Goal: Information Seeking & Learning: Find contact information

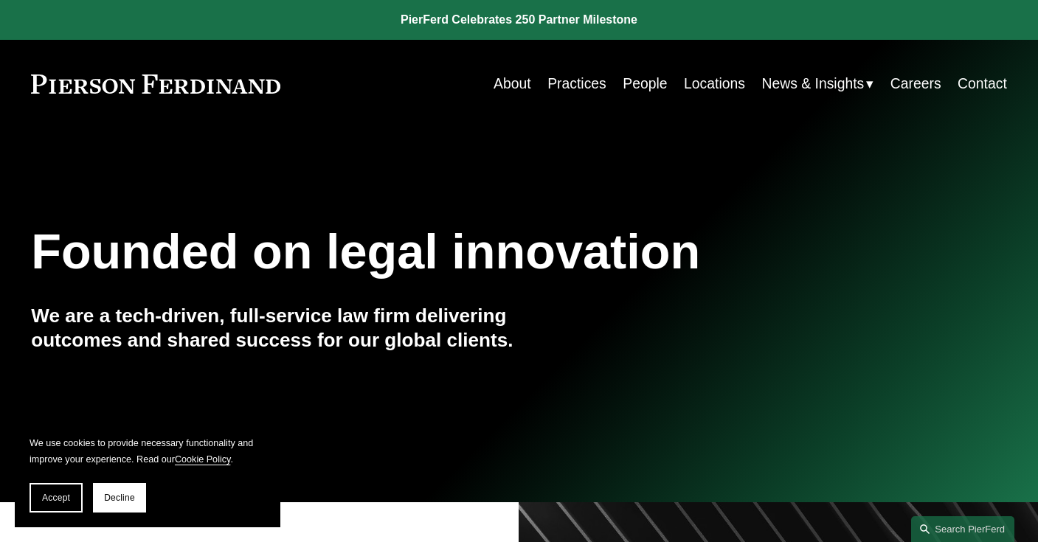
click at [699, 87] on link "Locations" at bounding box center [714, 83] width 61 height 29
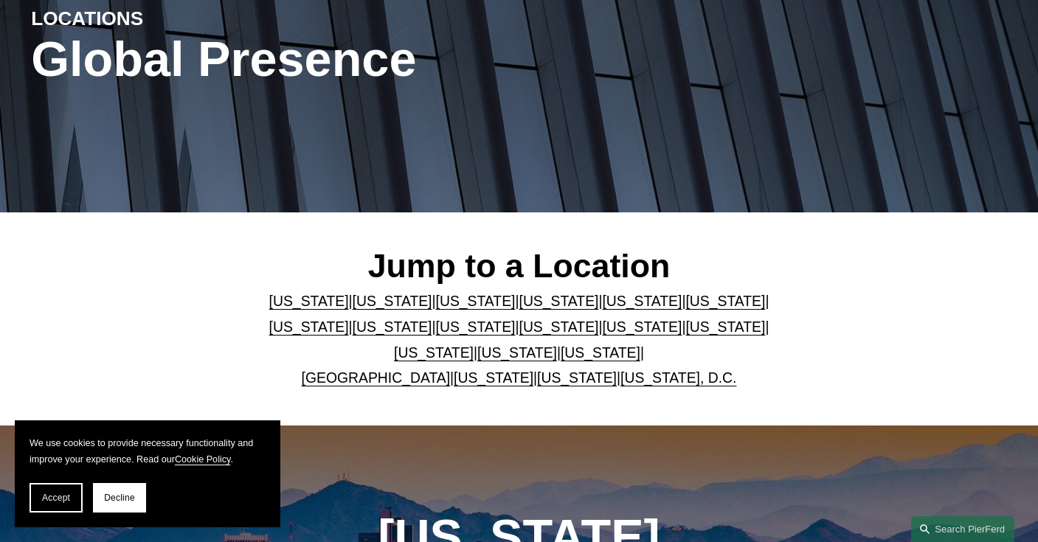
scroll to position [195, 0]
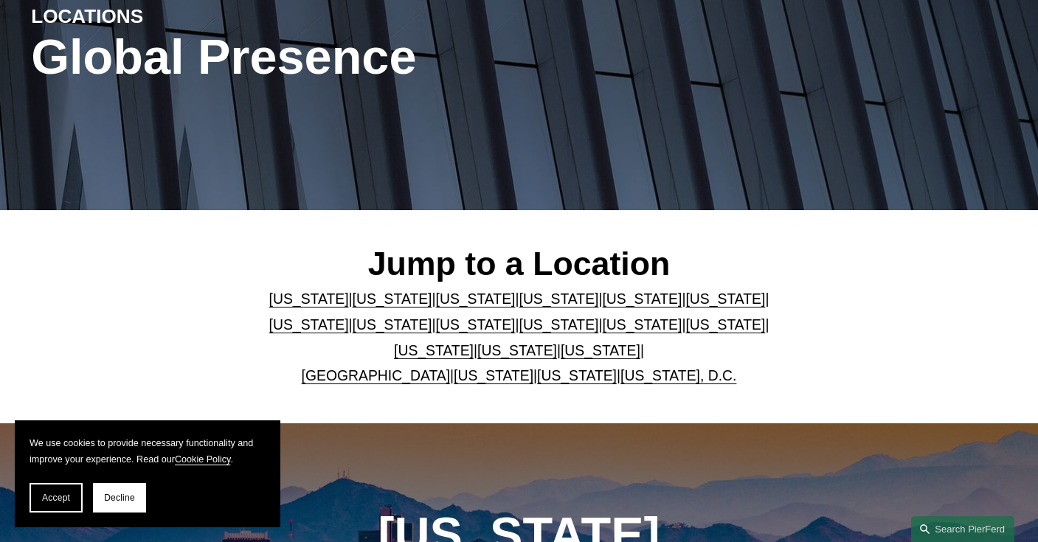
click at [602, 299] on link "[US_STATE]" at bounding box center [642, 299] width 80 height 16
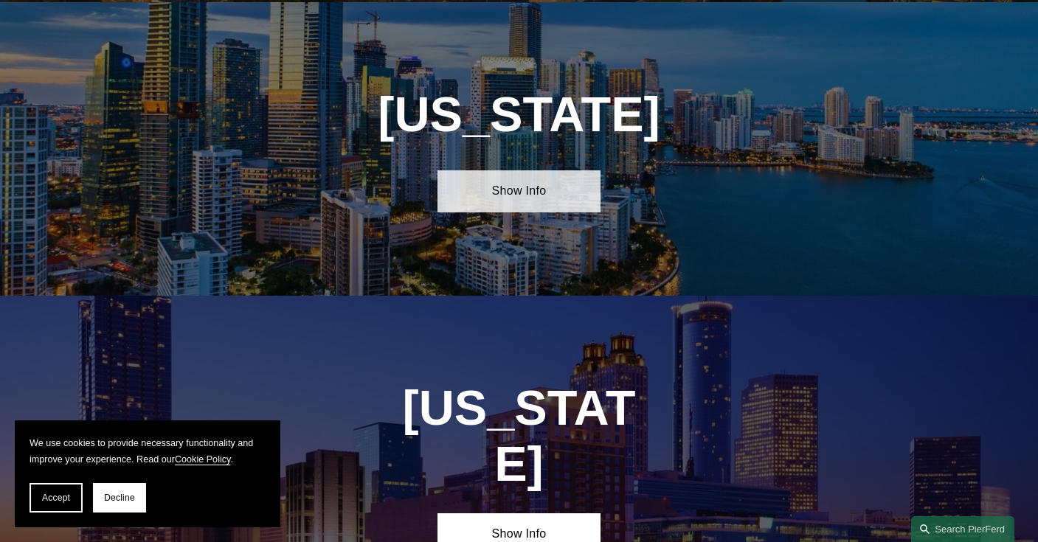
click at [522, 186] on link "Show Info" at bounding box center [518, 191] width 162 height 42
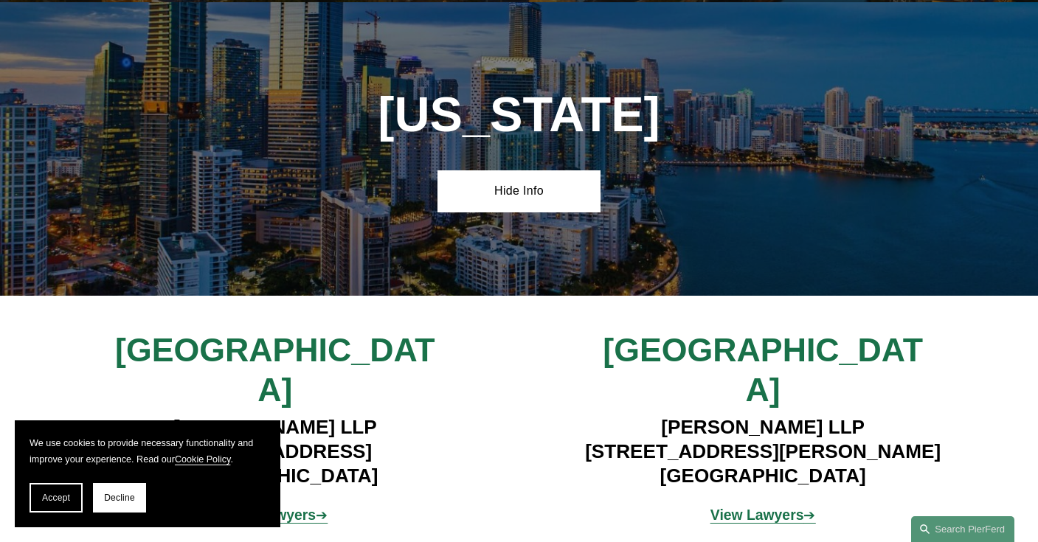
scroll to position [1903, 0]
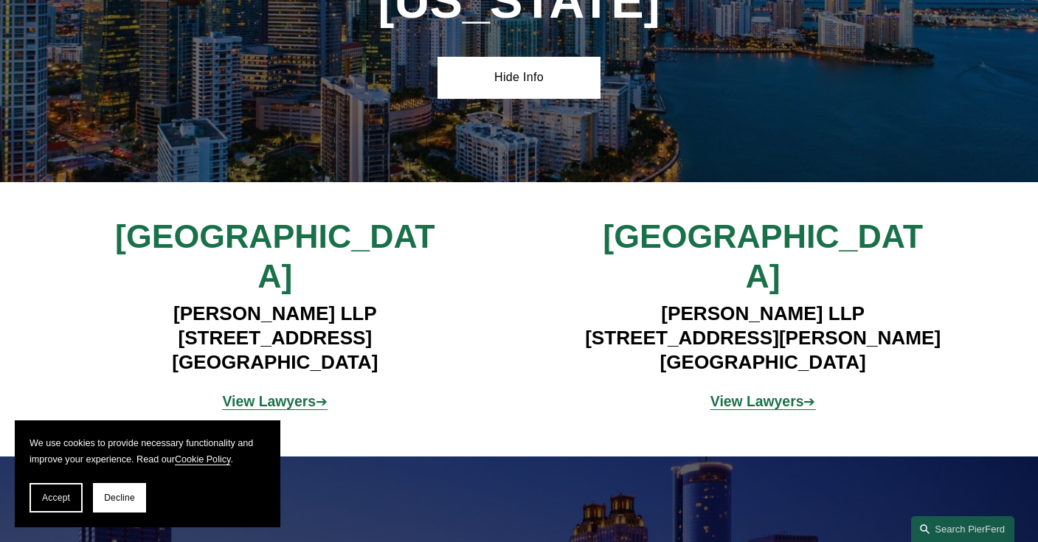
click at [264, 389] on p "View Lawyers ➔" at bounding box center [274, 402] width 325 height 26
click at [266, 393] on strong "View Lawyers" at bounding box center [270, 401] width 94 height 16
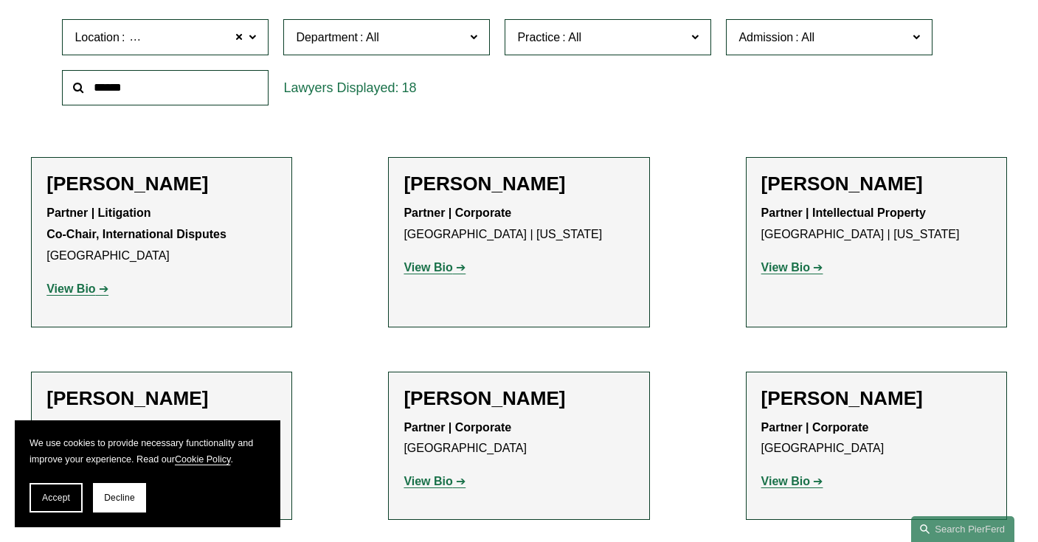
scroll to position [558, 0]
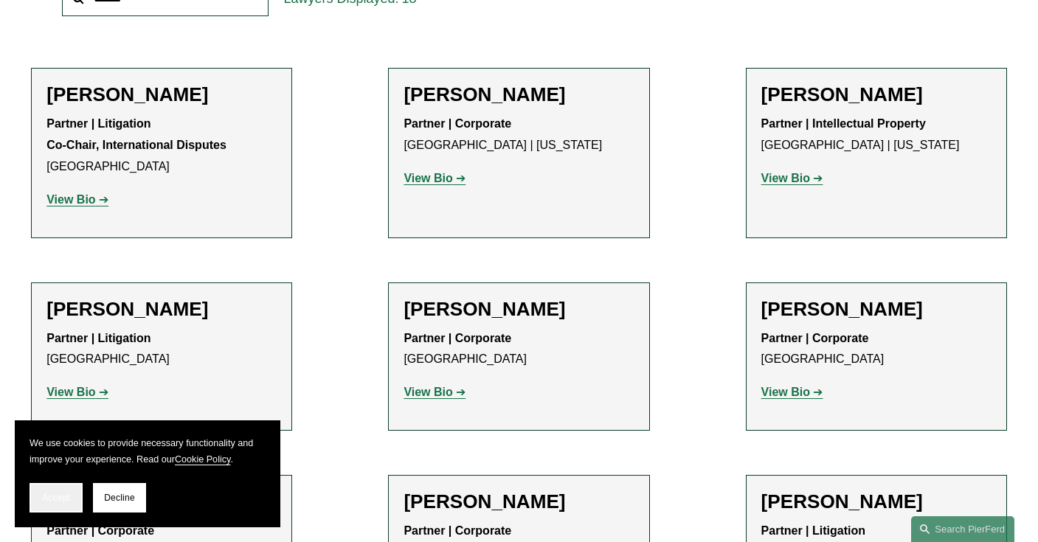
click at [56, 505] on button "Accept" at bounding box center [56, 498] width 53 height 30
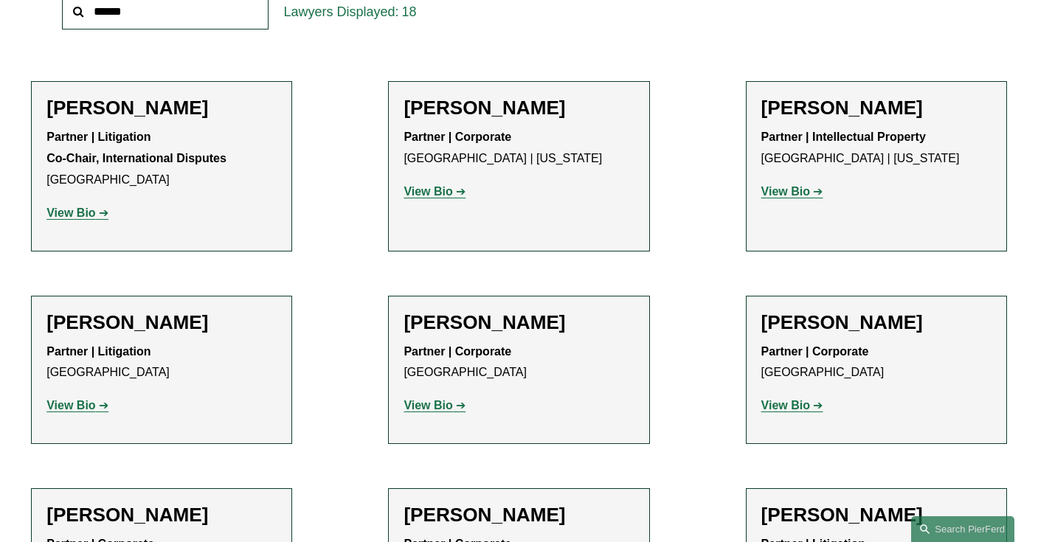
scroll to position [544, 0]
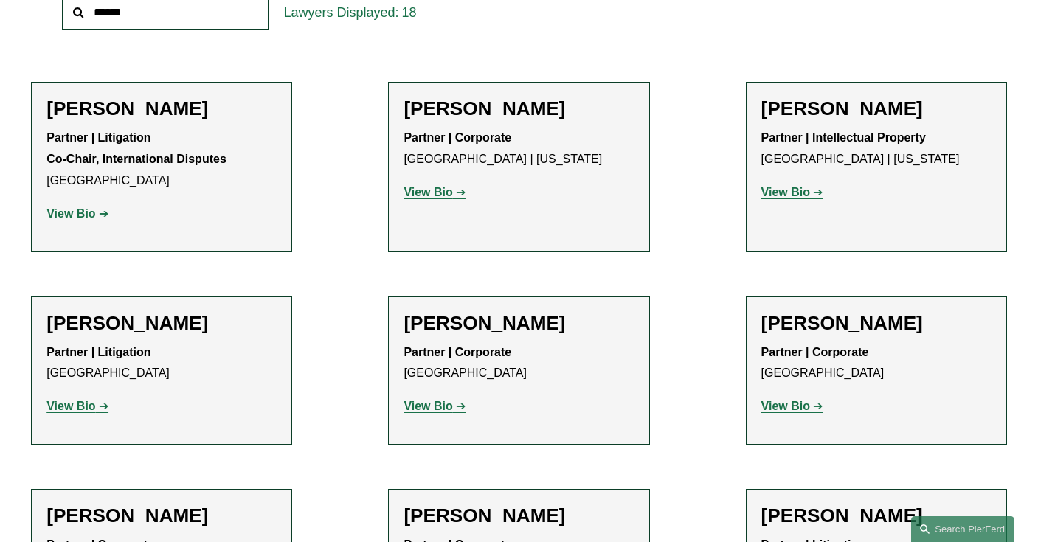
click at [70, 407] on strong "View Bio" at bounding box center [70, 406] width 49 height 13
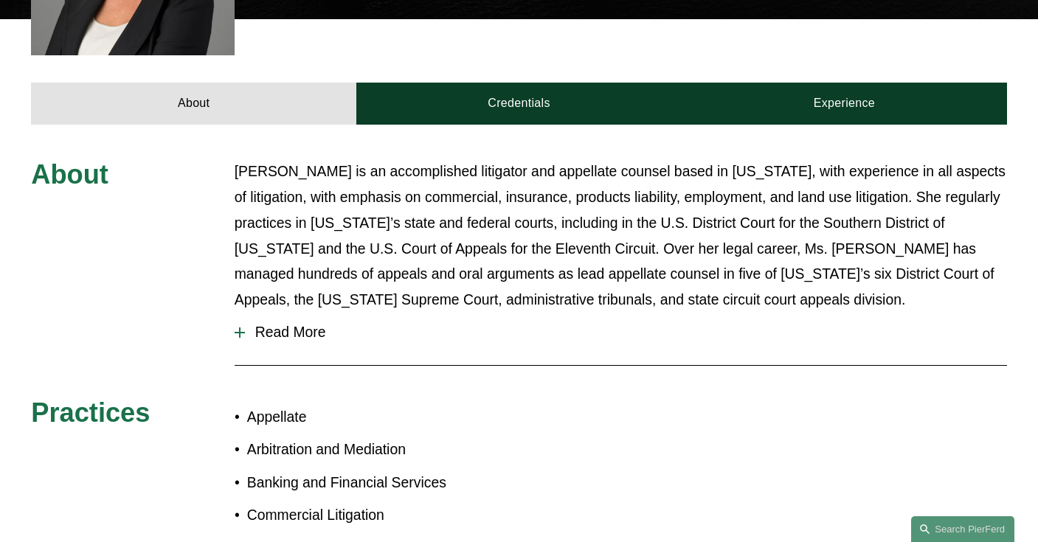
scroll to position [527, 0]
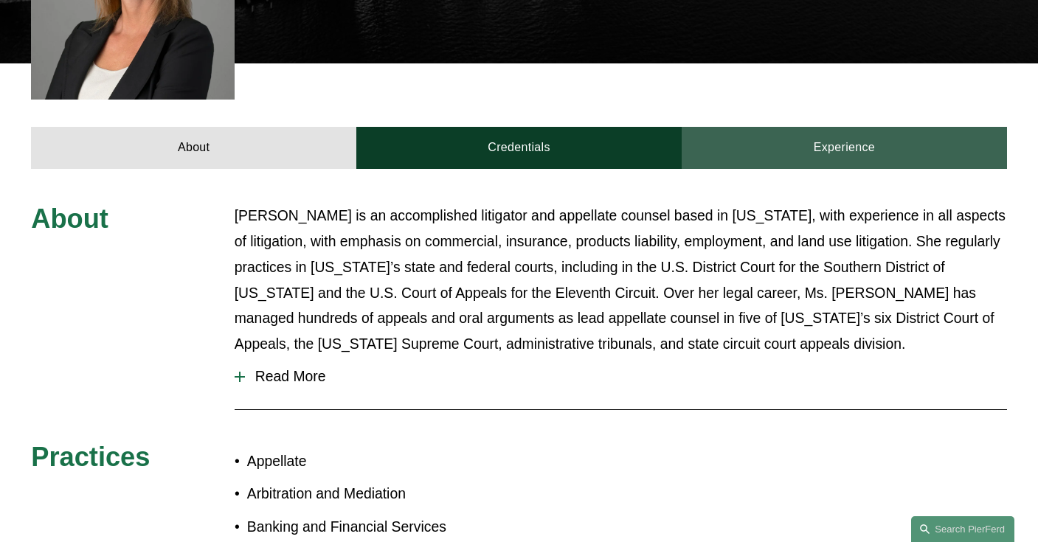
click at [813, 127] on link "Experience" at bounding box center [844, 148] width 325 height 42
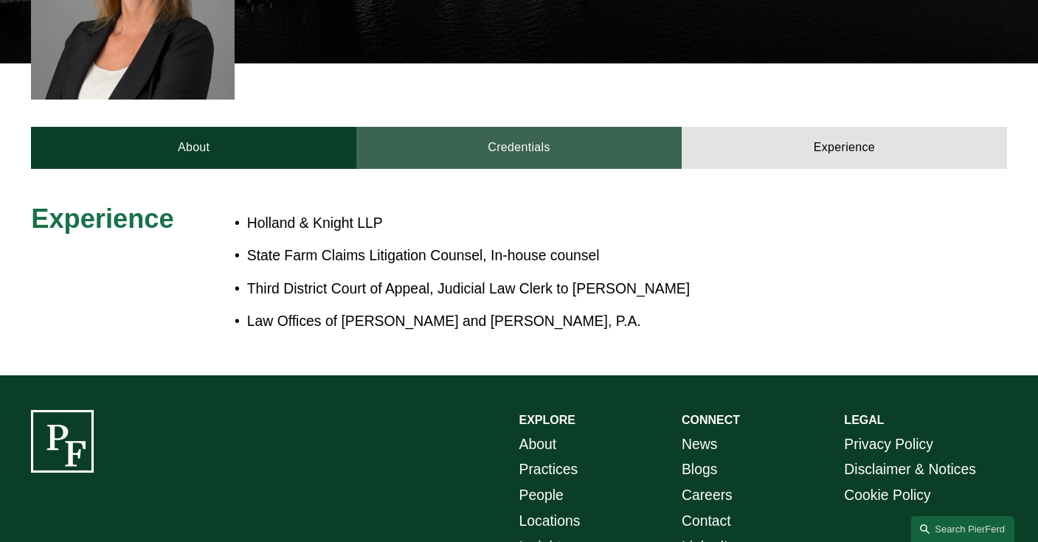
click at [579, 127] on link "Credentials" at bounding box center [518, 148] width 325 height 42
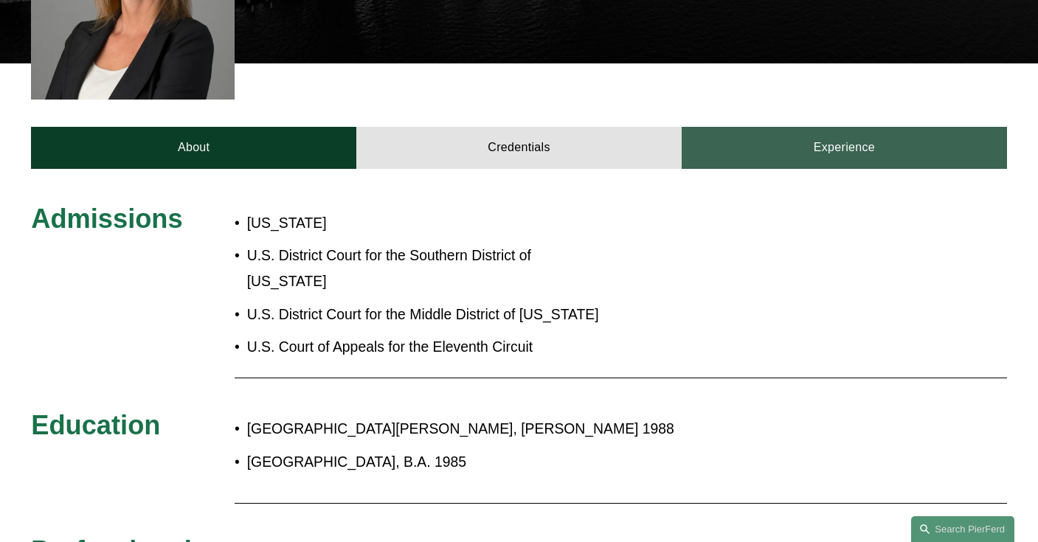
click at [784, 127] on link "Experience" at bounding box center [844, 148] width 325 height 42
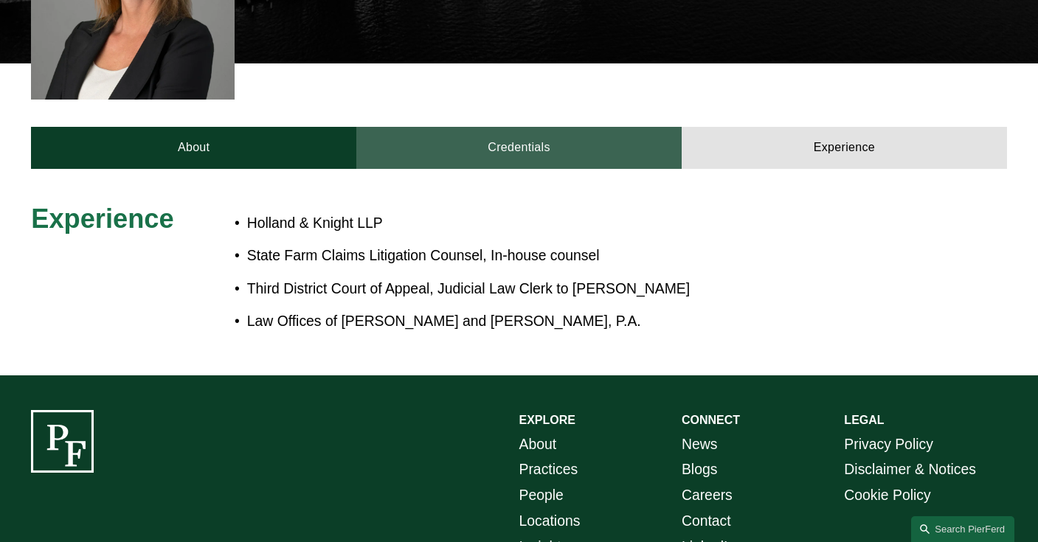
click at [519, 127] on link "Credentials" at bounding box center [518, 148] width 325 height 42
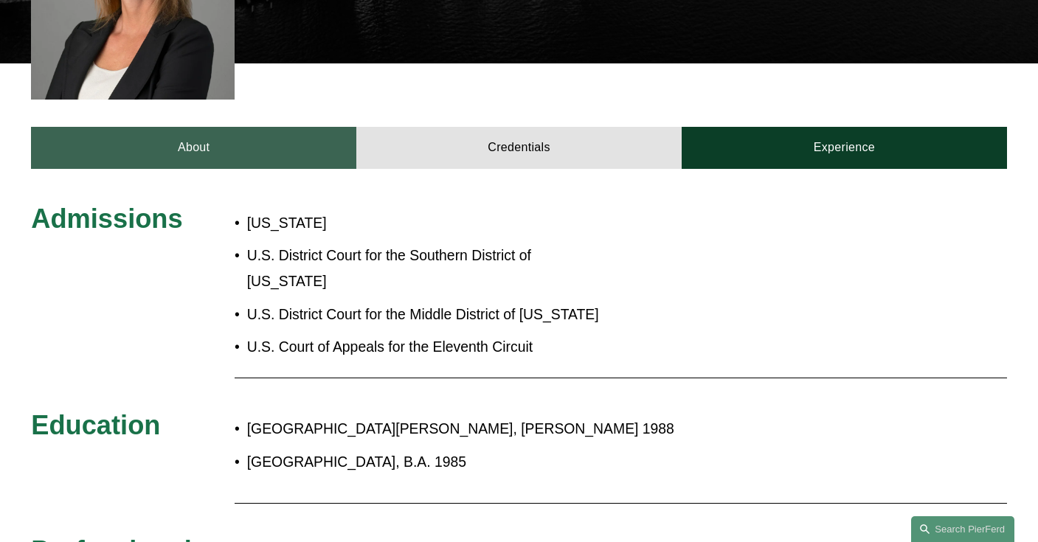
click at [278, 130] on link "About" at bounding box center [193, 148] width 325 height 42
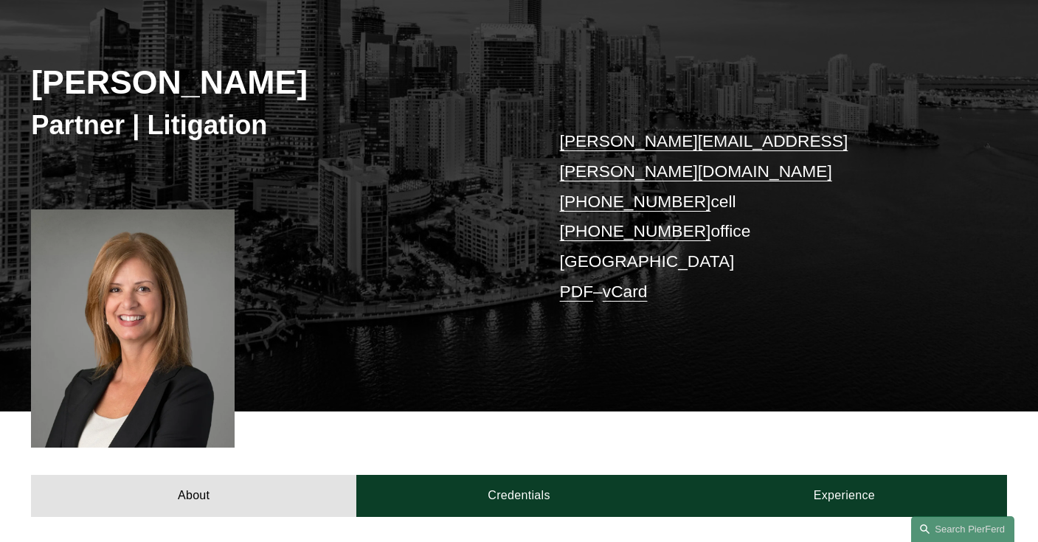
scroll to position [152, 0]
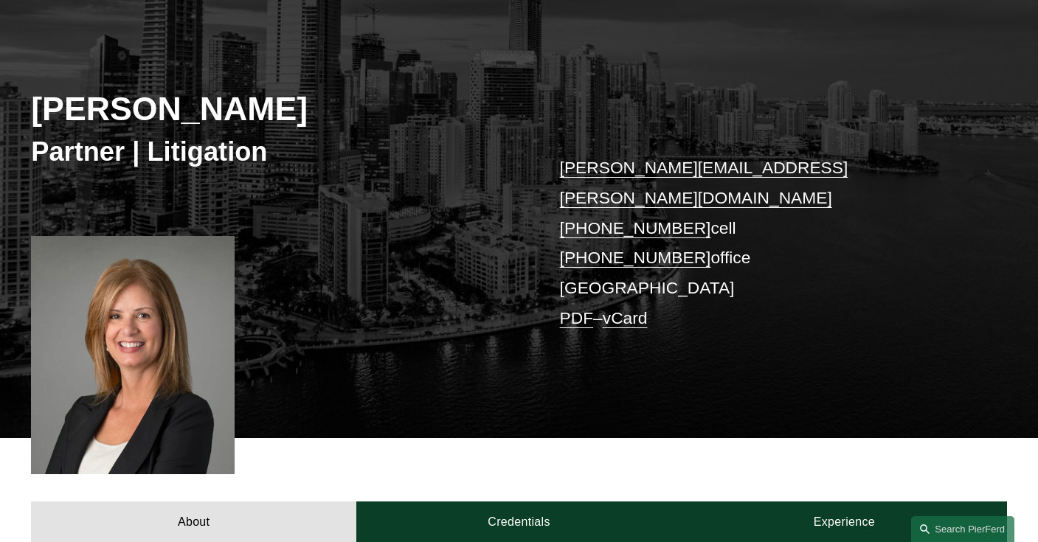
copy h2 "Frances De La Guardia"
drag, startPoint x: 412, startPoint y: 114, endPoint x: 35, endPoint y: 104, distance: 377.0
click at [35, 104] on h2 "Frances De La Guardia" at bounding box center [275, 109] width 488 height 40
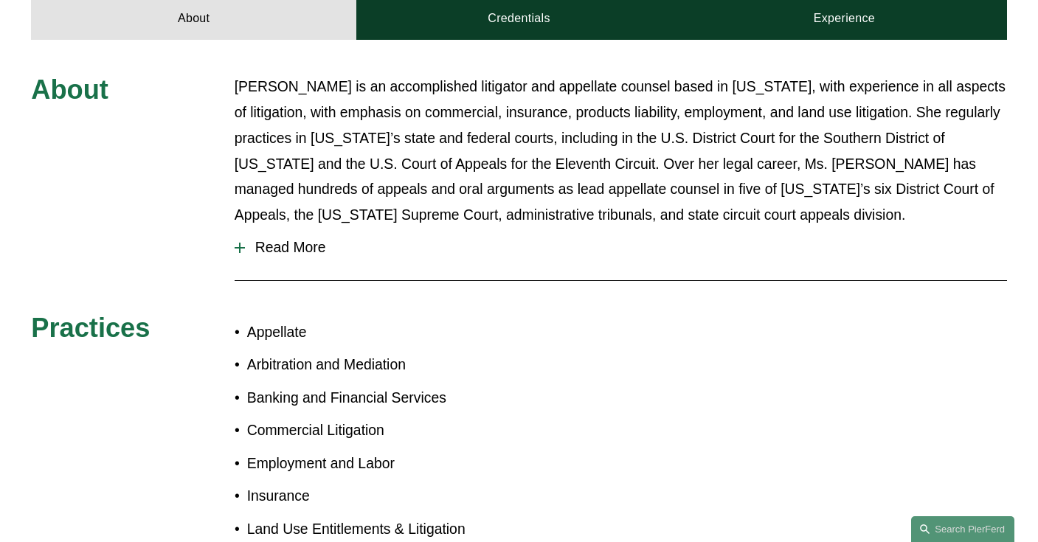
scroll to position [378, 0]
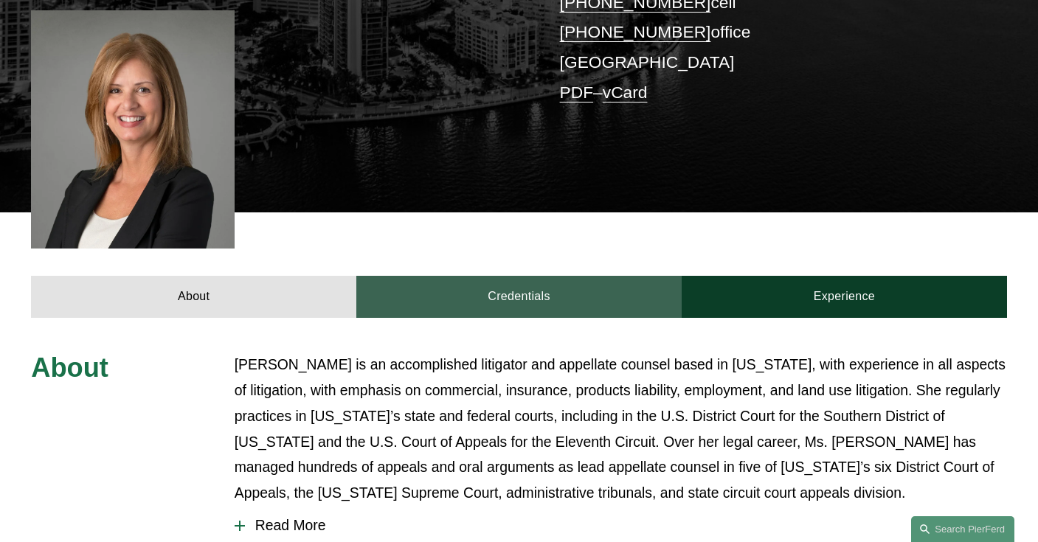
click at [573, 276] on link "Credentials" at bounding box center [518, 297] width 325 height 42
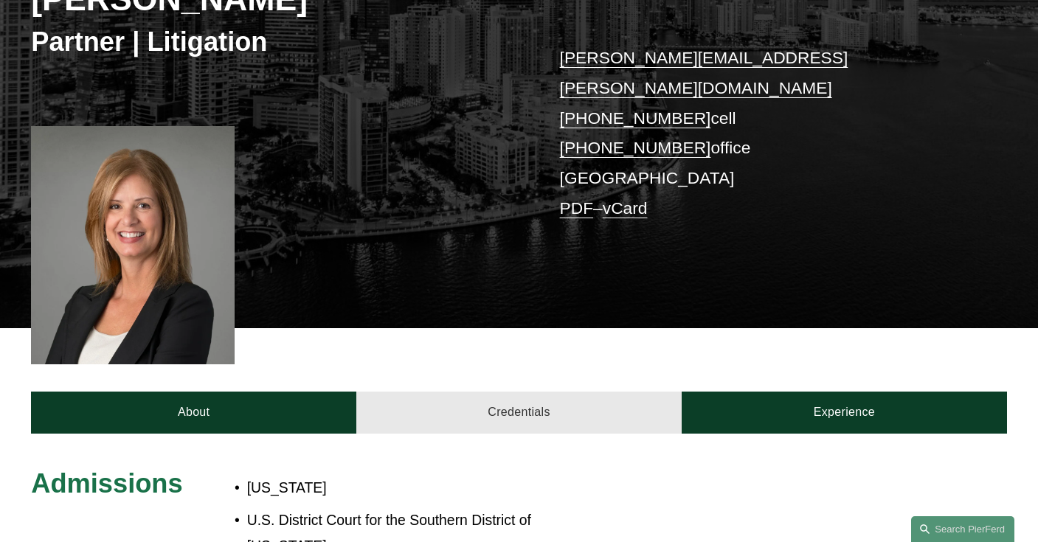
scroll to position [255, 0]
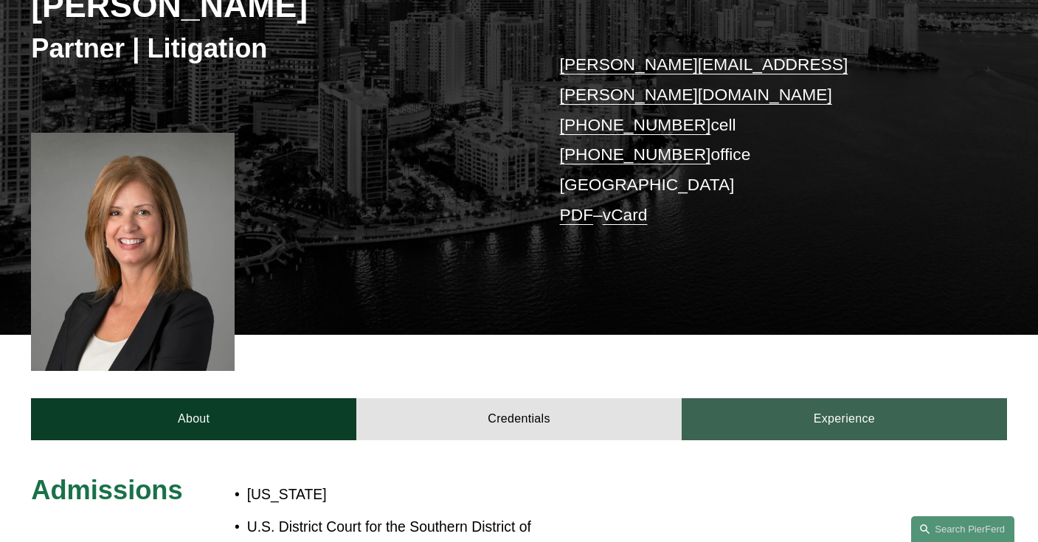
click at [743, 398] on link "Experience" at bounding box center [844, 419] width 325 height 42
